Goal: Information Seeking & Learning: Understand process/instructions

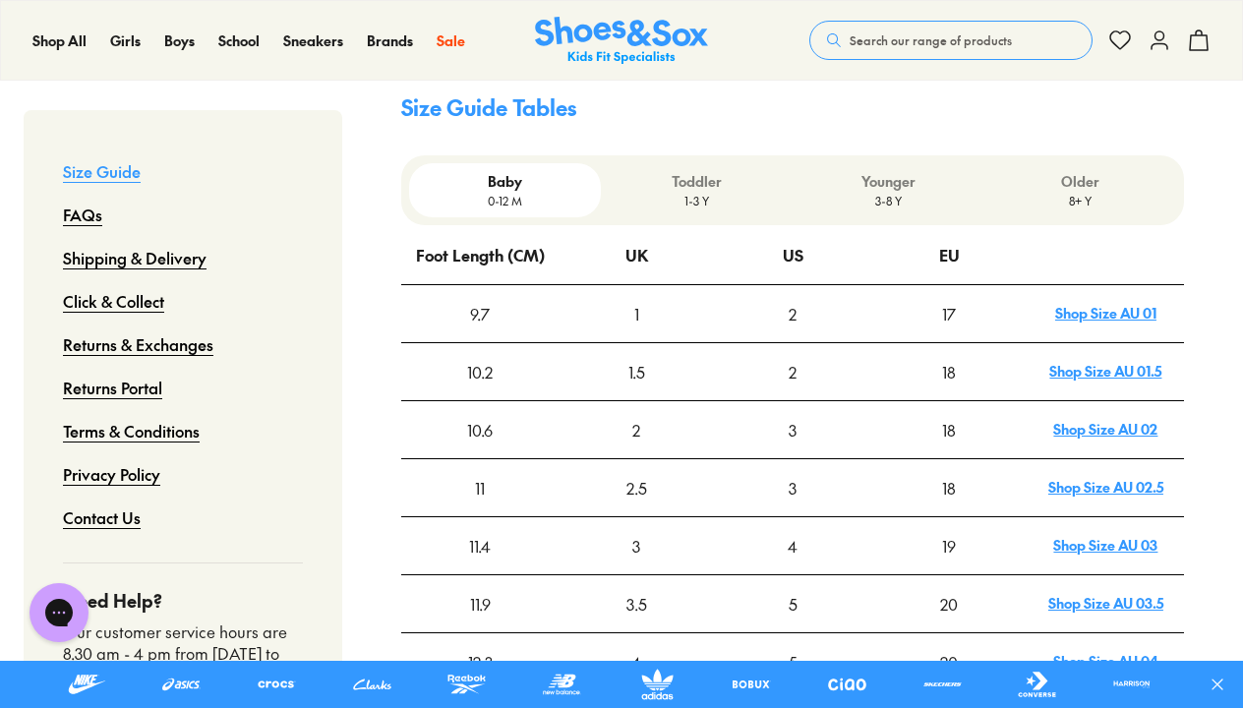
scroll to position [688, 0]
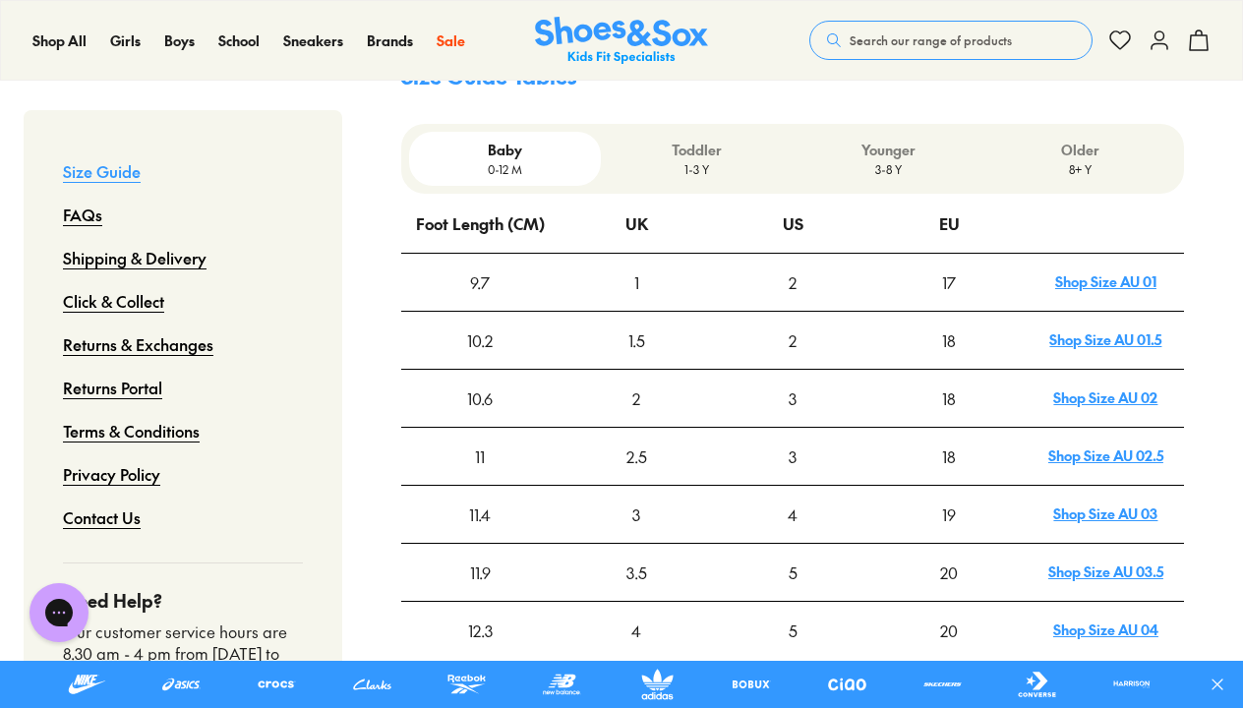
click at [890, 160] on p "3-8 Y" at bounding box center [889, 169] width 176 height 18
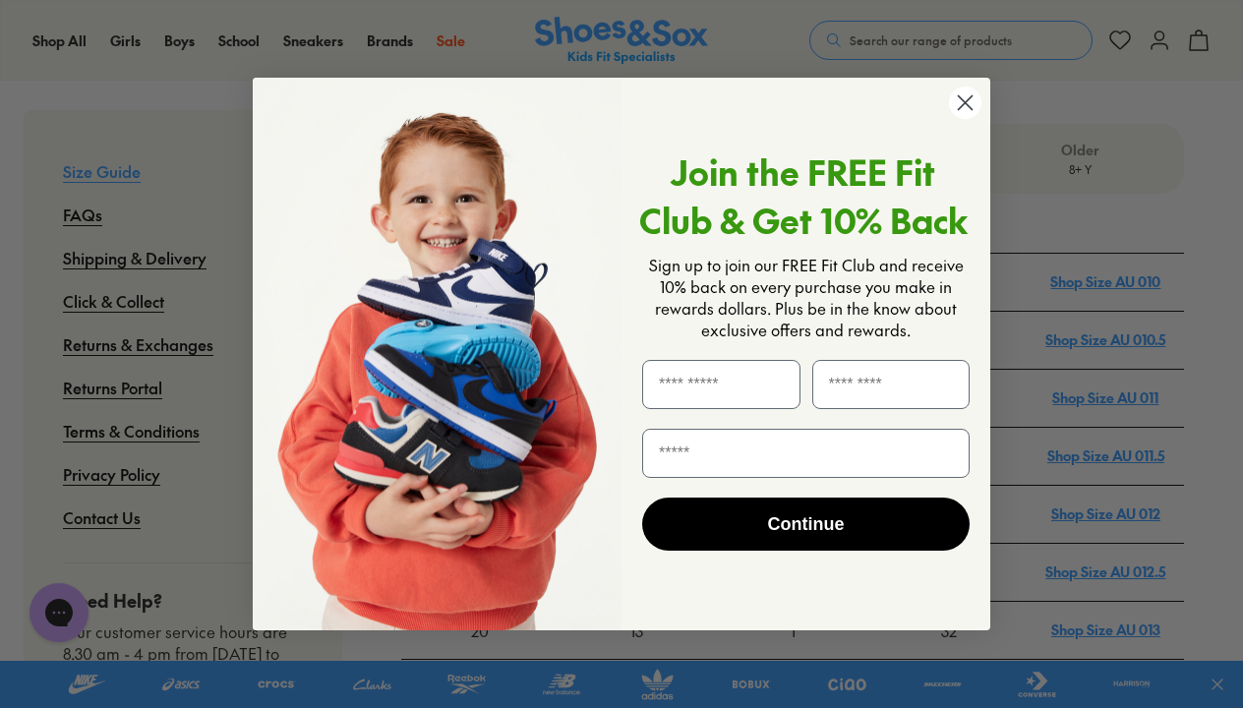
click at [963, 99] on icon "Close dialog" at bounding box center [966, 102] width 14 height 14
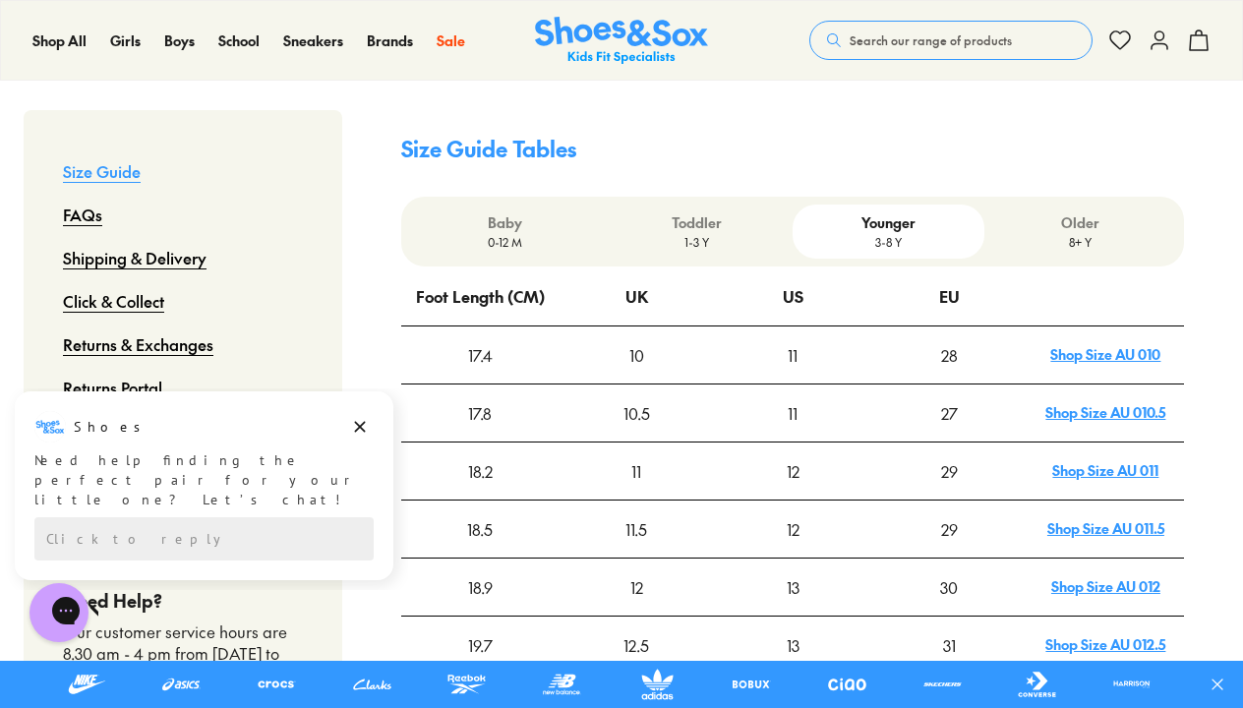
scroll to position [590, 0]
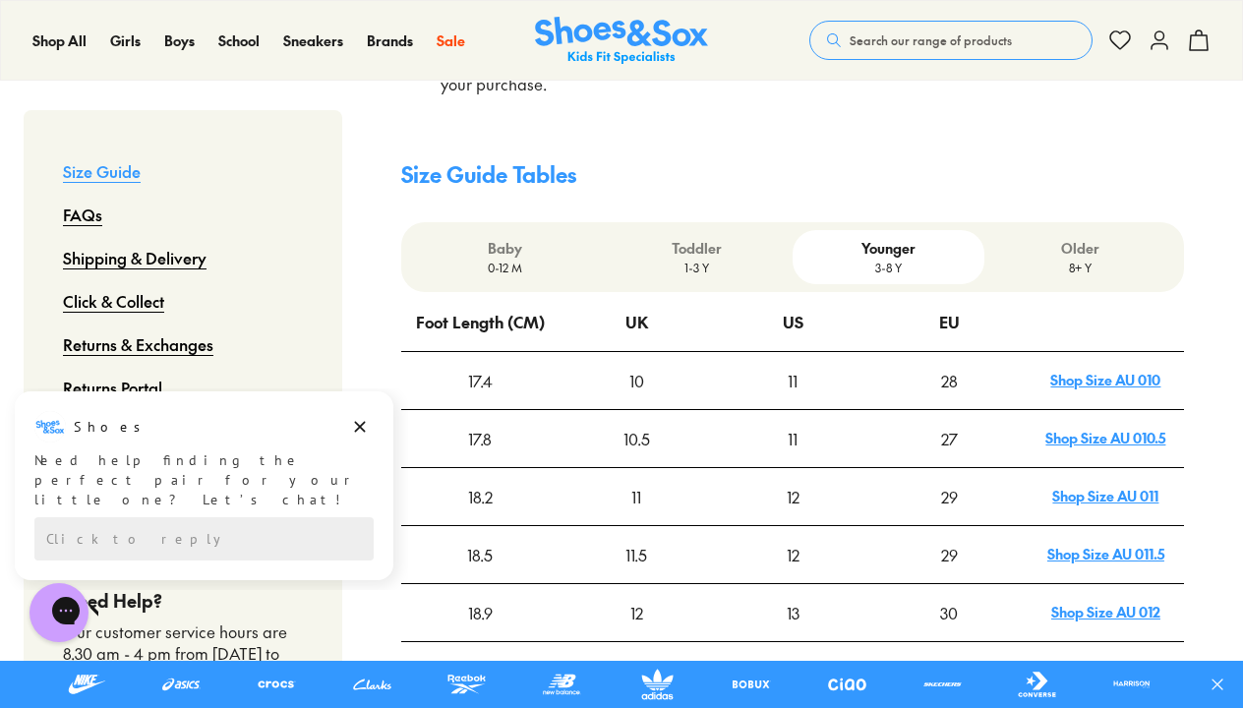
click at [1098, 259] on p "8+ Y" at bounding box center [1080, 268] width 176 height 18
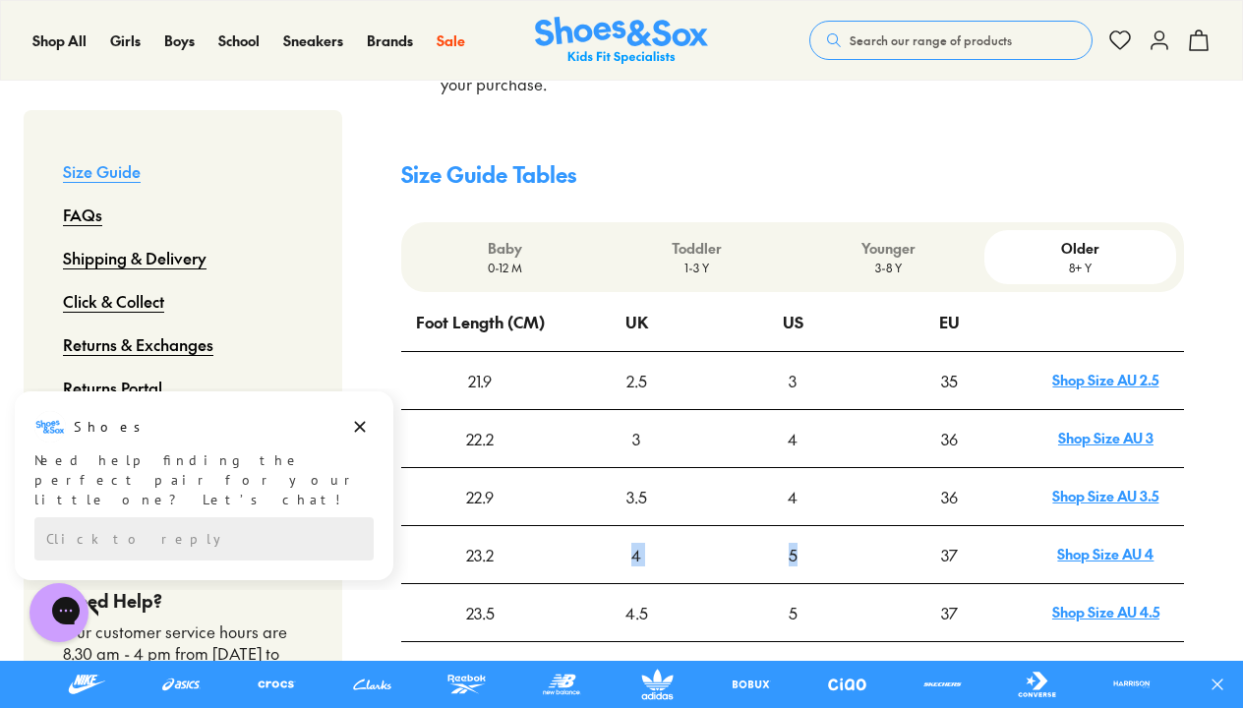
drag, startPoint x: 631, startPoint y: 497, endPoint x: 818, endPoint y: 492, distance: 186.9
click at [818, 525] on tr "23.2 4 5 37 Shop Size AU 4" at bounding box center [792, 554] width 783 height 58
click at [650, 527] on div "4" at bounding box center [637, 554] width 154 height 55
click at [790, 527] on div "5" at bounding box center [793, 554] width 154 height 55
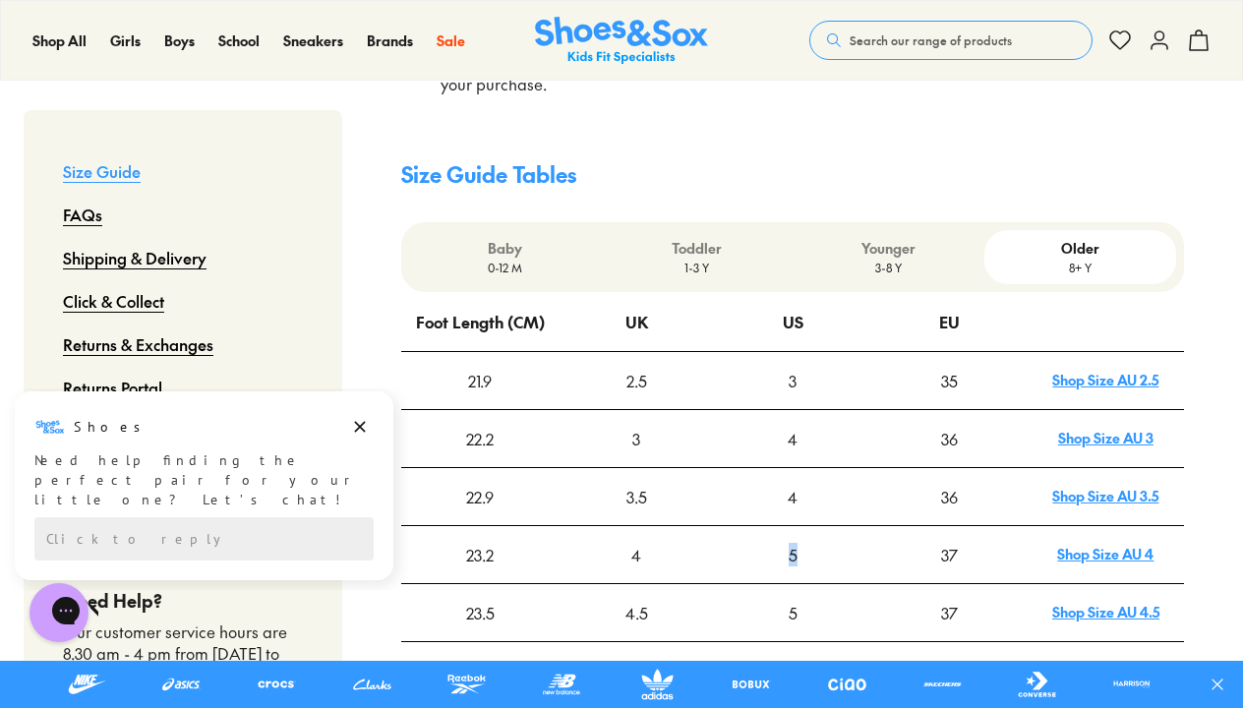
click at [791, 527] on div "5" at bounding box center [793, 554] width 154 height 55
click at [941, 527] on div "37" at bounding box center [949, 554] width 154 height 55
